Goal: Information Seeking & Learning: Learn about a topic

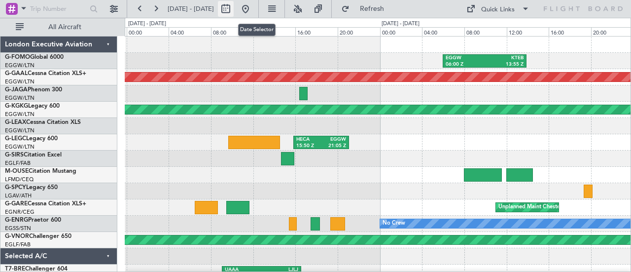
click at [234, 6] on button at bounding box center [226, 9] width 16 height 16
select select "9"
select select "2025"
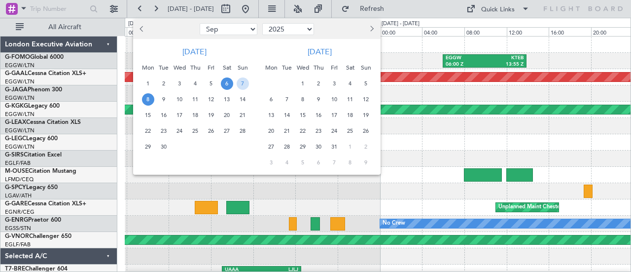
click at [140, 29] on button "Previous month" at bounding box center [142, 29] width 11 height 16
select select "8"
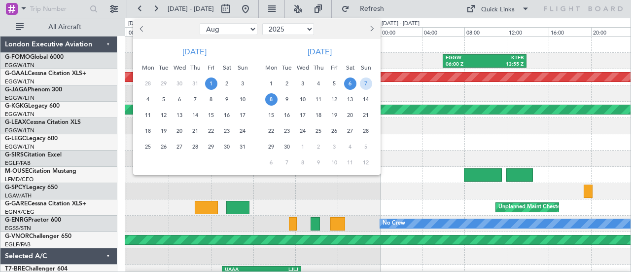
click at [214, 84] on span "1" at bounding box center [211, 83] width 12 height 12
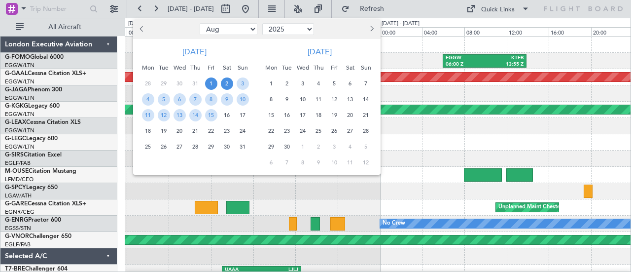
click at [225, 83] on span "2" at bounding box center [227, 83] width 12 height 12
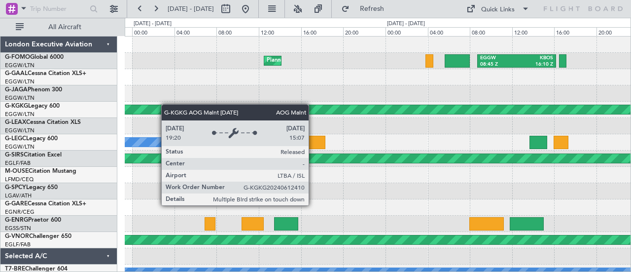
click at [169, 104] on div "Planned Maint [GEOGRAPHIC_DATA] EGGW 08:45 Z KBOS 16:10 Z Planned Maint Windsor…" at bounding box center [378, 207] width 507 height 342
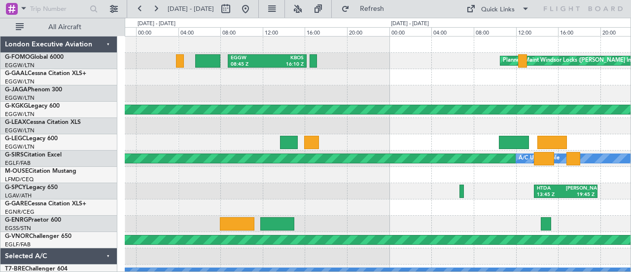
click at [191, 132] on div at bounding box center [378, 126] width 507 height 16
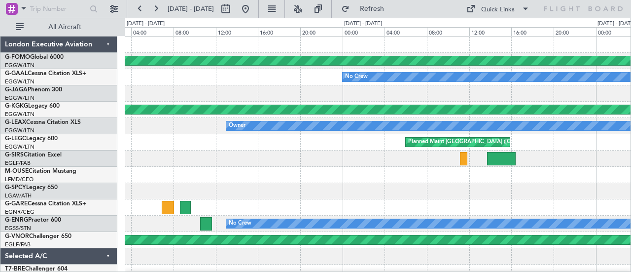
click at [184, 88] on div at bounding box center [378, 93] width 507 height 16
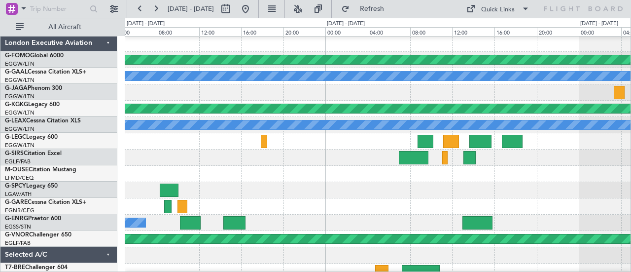
click at [125, 157] on div at bounding box center [378, 157] width 507 height 16
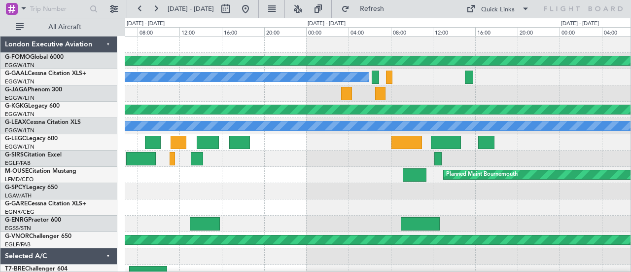
click at [125, 165] on div at bounding box center [378, 158] width 507 height 16
click at [239, 168] on div "Planned Maint Bournemouth" at bounding box center [378, 175] width 507 height 16
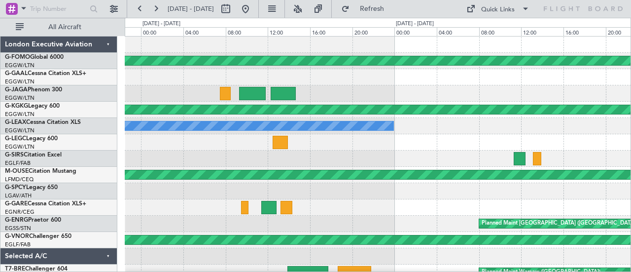
click at [133, 149] on div at bounding box center [378, 142] width 507 height 16
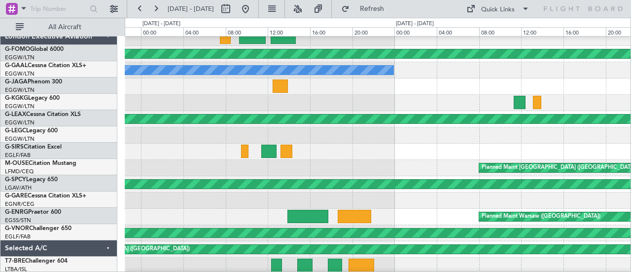
scroll to position [7, 0]
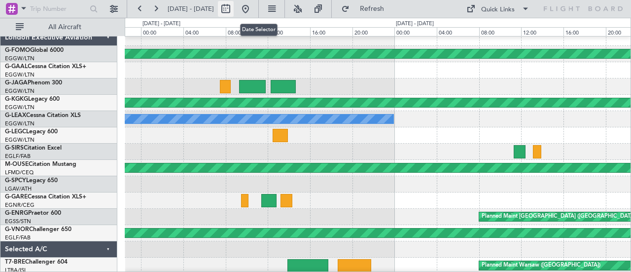
click at [234, 6] on button at bounding box center [226, 9] width 16 height 16
select select "8"
select select "2025"
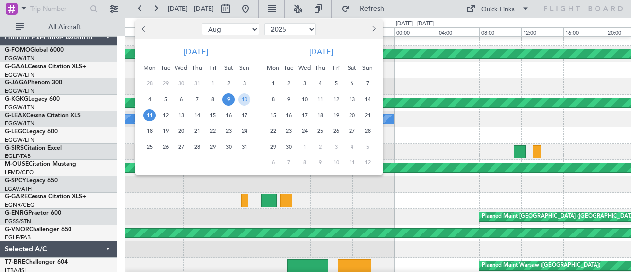
click at [214, 115] on span "15" at bounding box center [213, 115] width 12 height 12
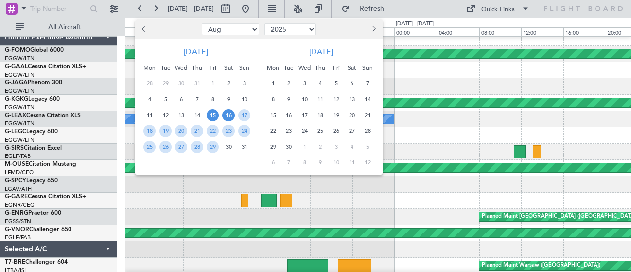
click at [227, 114] on span "16" at bounding box center [228, 115] width 12 height 12
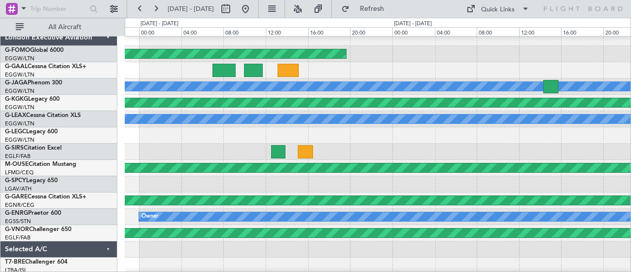
scroll to position [0, 0]
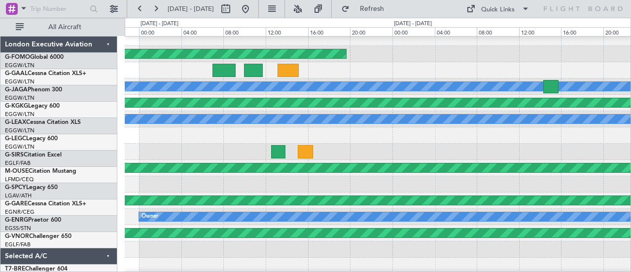
click at [140, 157] on div at bounding box center [378, 152] width 507 height 16
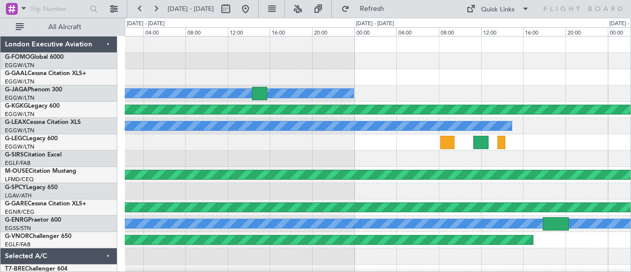
click at [551, 159] on div at bounding box center [378, 158] width 507 height 16
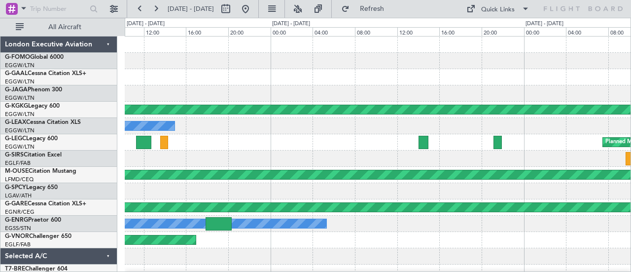
click at [194, 143] on div "Planned Maint [GEOGRAPHIC_DATA] ([GEOGRAPHIC_DATA])" at bounding box center [378, 142] width 507 height 16
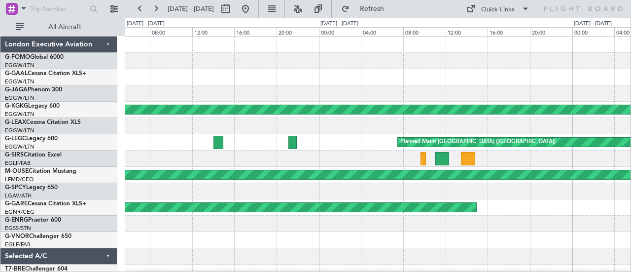
click at [347, 163] on div "AOG Maint [GEOGRAPHIC_DATA] (Ataturk) Planned Maint [GEOGRAPHIC_DATA] ([GEOGRAP…" at bounding box center [378, 207] width 507 height 342
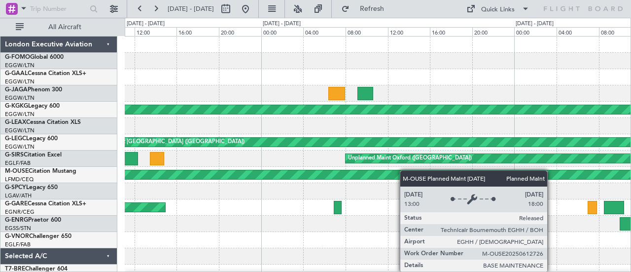
click at [283, 179] on div "AOG Maint [GEOGRAPHIC_DATA] (Ataturk) Planned Maint [GEOGRAPHIC_DATA] ([GEOGRAP…" at bounding box center [378, 207] width 507 height 342
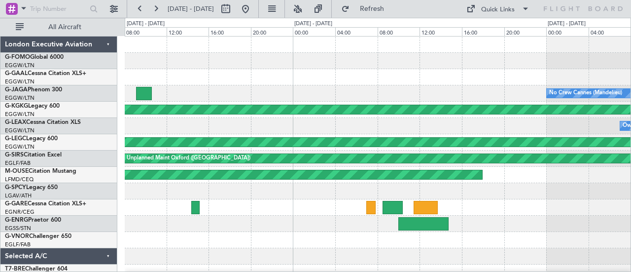
click at [265, 126] on div "Owner" at bounding box center [378, 126] width 507 height 16
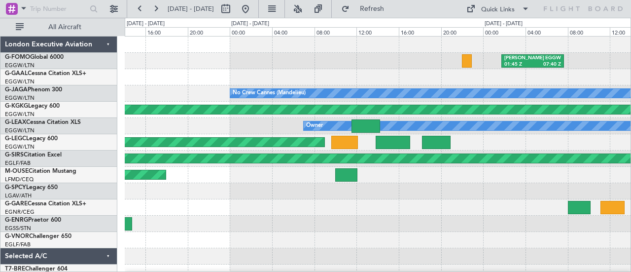
click at [263, 135] on div "[PERSON_NAME] 01:45 Z EGGW 07:40 Z No Crew Cannes ([GEOGRAPHIC_DATA]) AOG Maint…" at bounding box center [378, 207] width 507 height 342
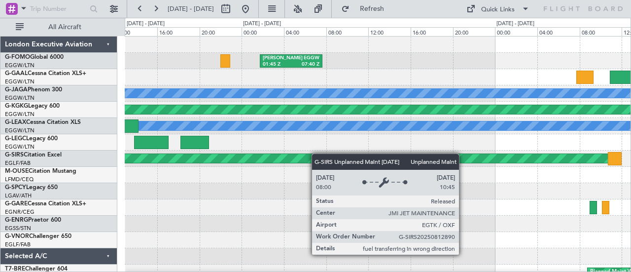
click at [292, 154] on div "[PERSON_NAME] 01:45 Z EGGW 07:40 Z No Crew Cannes ([GEOGRAPHIC_DATA]) AOG Maint…" at bounding box center [378, 207] width 507 height 342
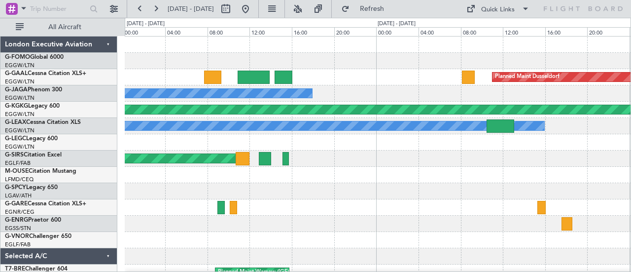
click at [151, 85] on div "Planned Maint Dusseldorf No Crew Cannes ([GEOGRAPHIC_DATA]) AOG Maint [GEOGRAPH…" at bounding box center [378, 207] width 507 height 342
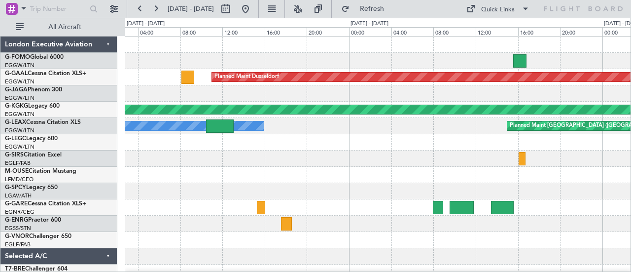
click at [151, 194] on div at bounding box center [378, 191] width 507 height 16
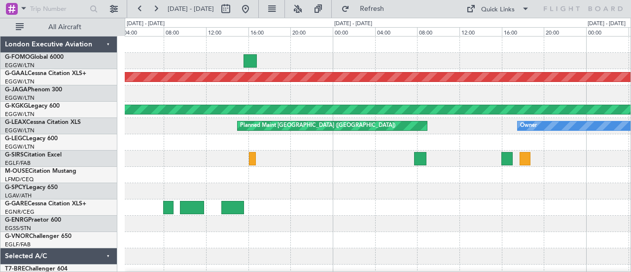
click at [195, 189] on div "Planned Maint Dusseldorf AOG Maint [GEOGRAPHIC_DATA] ([GEOGRAPHIC_DATA]) Planne…" at bounding box center [378, 207] width 507 height 342
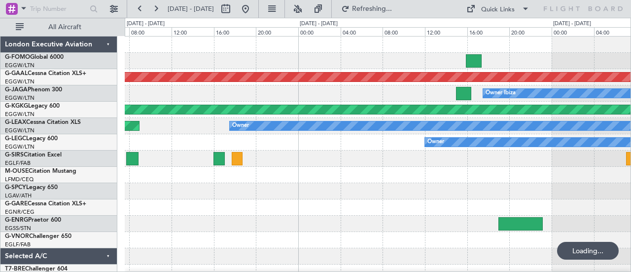
click at [245, 202] on div "EGGW 10:25 Z KFOK 17:25 Z Planned [GEOGRAPHIC_DATA] Owner Ibiza AOG Maint [GEOG…" at bounding box center [378, 207] width 507 height 342
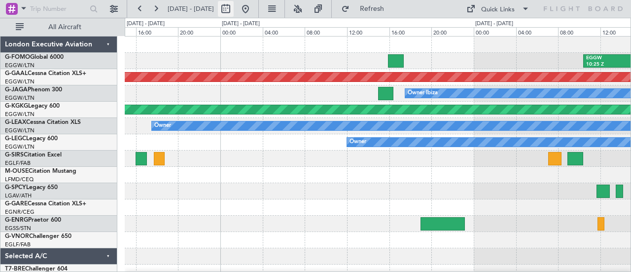
click at [234, 12] on button at bounding box center [226, 9] width 16 height 16
select select "8"
select select "2025"
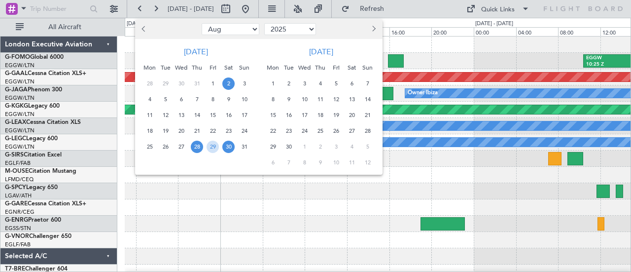
click at [230, 81] on span "2" at bounding box center [228, 83] width 12 height 12
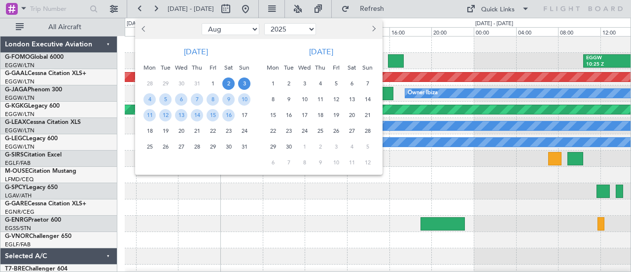
click at [243, 82] on span "3" at bounding box center [244, 83] width 12 height 12
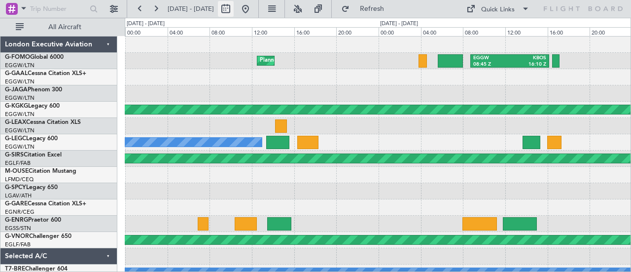
click at [234, 6] on button at bounding box center [226, 9] width 16 height 16
select select "8"
select select "2025"
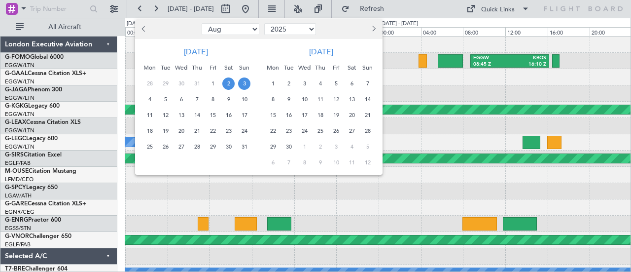
click at [197, 98] on span "7" at bounding box center [197, 99] width 12 height 12
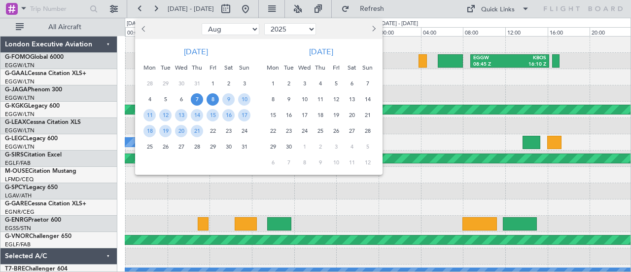
click at [211, 97] on span "8" at bounding box center [213, 99] width 12 height 12
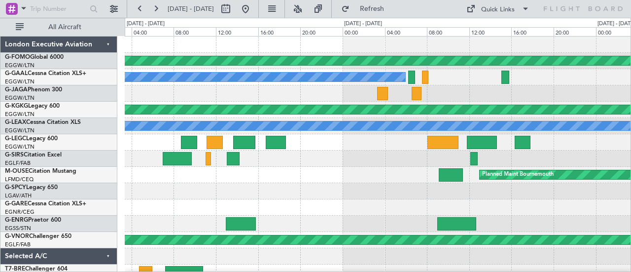
click at [127, 159] on div at bounding box center [378, 158] width 507 height 16
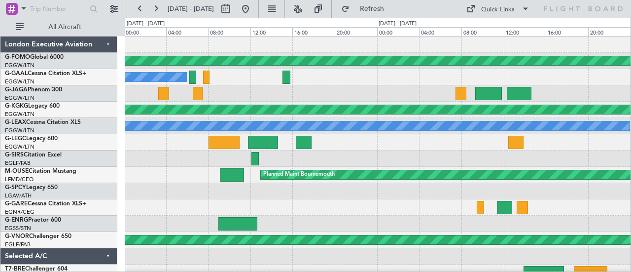
click at [156, 205] on div at bounding box center [378, 207] width 507 height 16
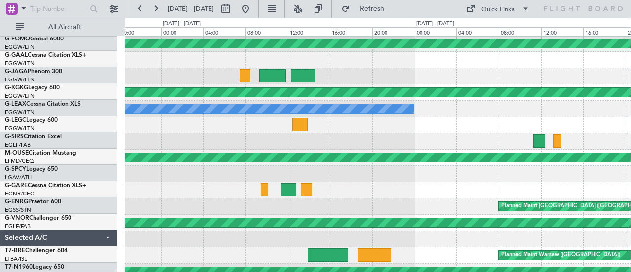
click at [174, 61] on div at bounding box center [378, 60] width 507 height 16
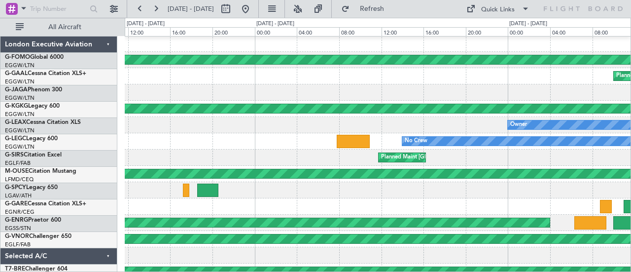
scroll to position [1, 0]
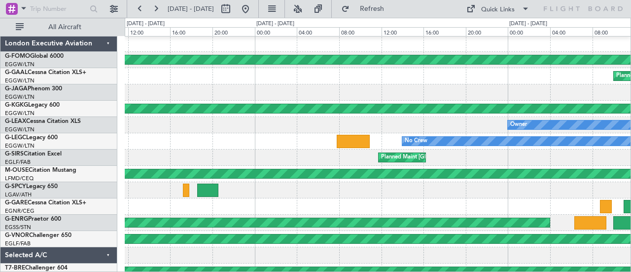
click at [128, 156] on div "Planned Maint [GEOGRAPHIC_DATA] ([GEOGRAPHIC_DATA])" at bounding box center [378, 157] width 507 height 16
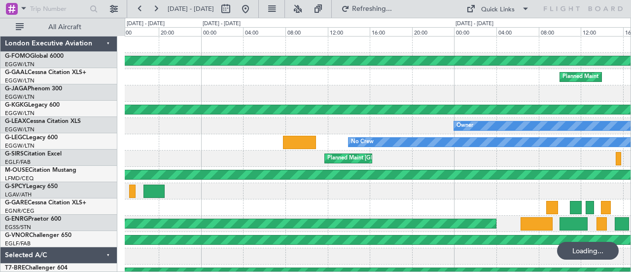
scroll to position [0, 0]
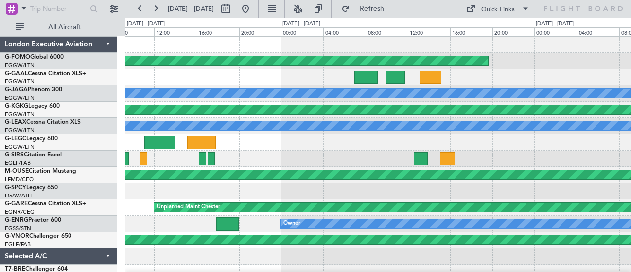
click at [208, 165] on div at bounding box center [378, 158] width 507 height 16
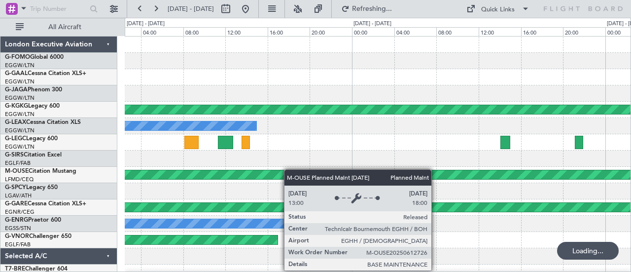
click at [152, 170] on div "Owner AOG Maint [GEOGRAPHIC_DATA] ([GEOGRAPHIC_DATA]) Owner Planned Maint [GEOG…" at bounding box center [378, 207] width 507 height 342
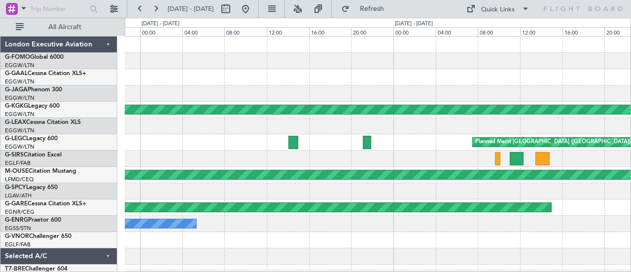
click at [211, 236] on div "AOG Maint [GEOGRAPHIC_DATA] (Ataturk) Owner Planned Maint [GEOGRAPHIC_DATA] ([G…" at bounding box center [378, 207] width 507 height 342
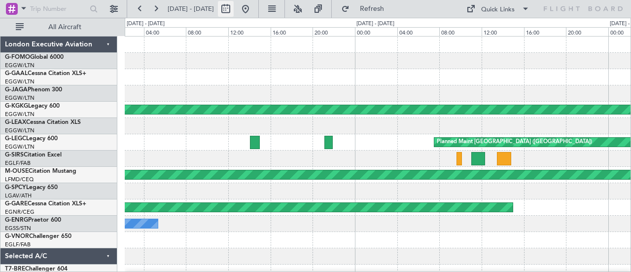
click at [234, 7] on button at bounding box center [226, 9] width 16 height 16
select select "8"
select select "2025"
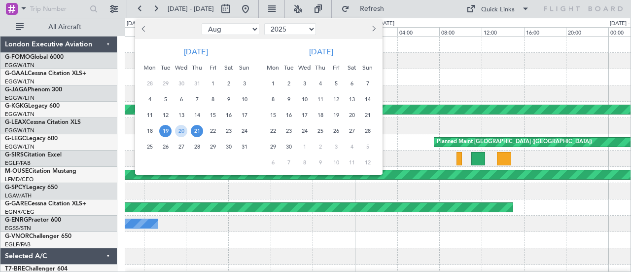
click at [182, 146] on span "27" at bounding box center [181, 147] width 12 height 12
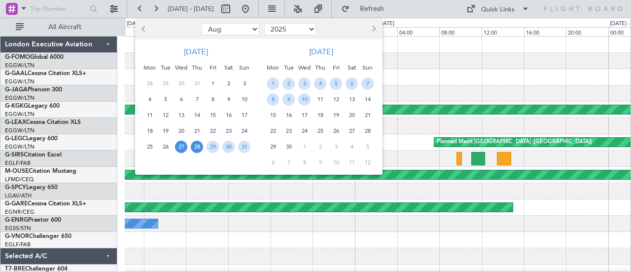
click at [198, 147] on span "28" at bounding box center [197, 147] width 12 height 12
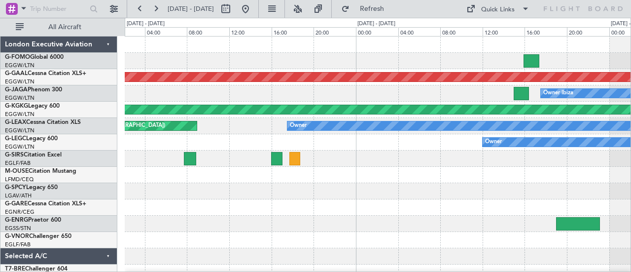
click at [228, 245] on div "EGGW 10:25 Z KFOK 17:25 Z Planned [GEOGRAPHIC_DATA] Owner Ibiza AOG Maint [GEOG…" at bounding box center [378, 207] width 507 height 342
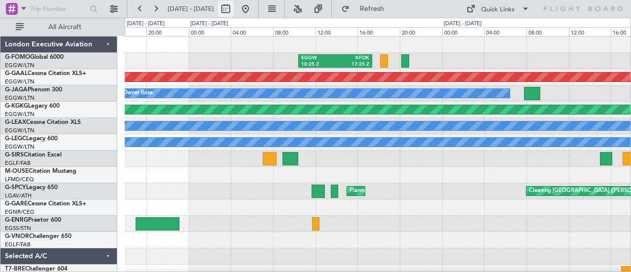
click at [234, 6] on button at bounding box center [226, 9] width 16 height 16
select select "8"
select select "2025"
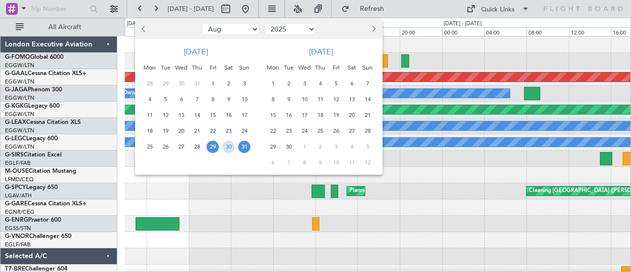
drag, startPoint x: 284, startPoint y: 116, endPoint x: 290, endPoint y: 116, distance: 5.9
click at [286, 116] on span "16" at bounding box center [289, 115] width 12 height 12
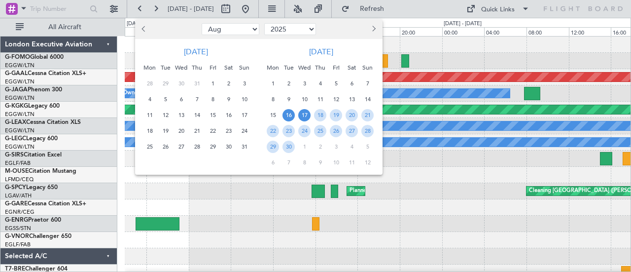
click at [305, 116] on span "17" at bounding box center [304, 115] width 12 height 12
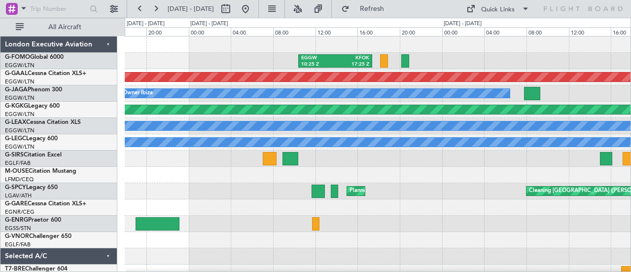
select select "9"
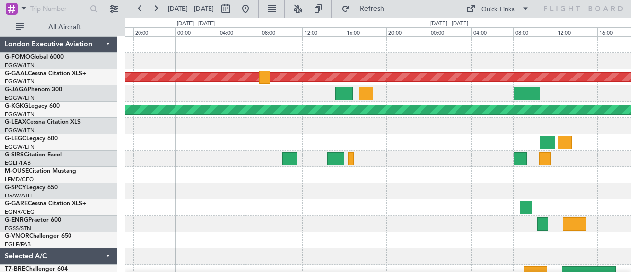
click at [388, 149] on div "A/C Unavailable" at bounding box center [378, 142] width 507 height 16
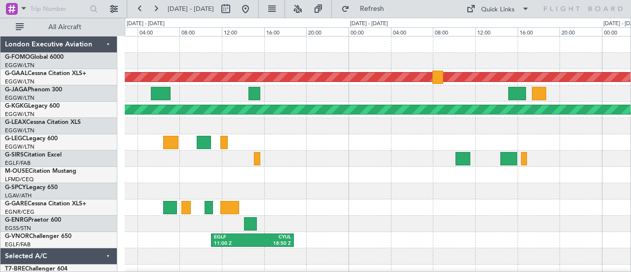
click at [368, 145] on div at bounding box center [378, 142] width 507 height 16
